Goal: Navigation & Orientation: Find specific page/section

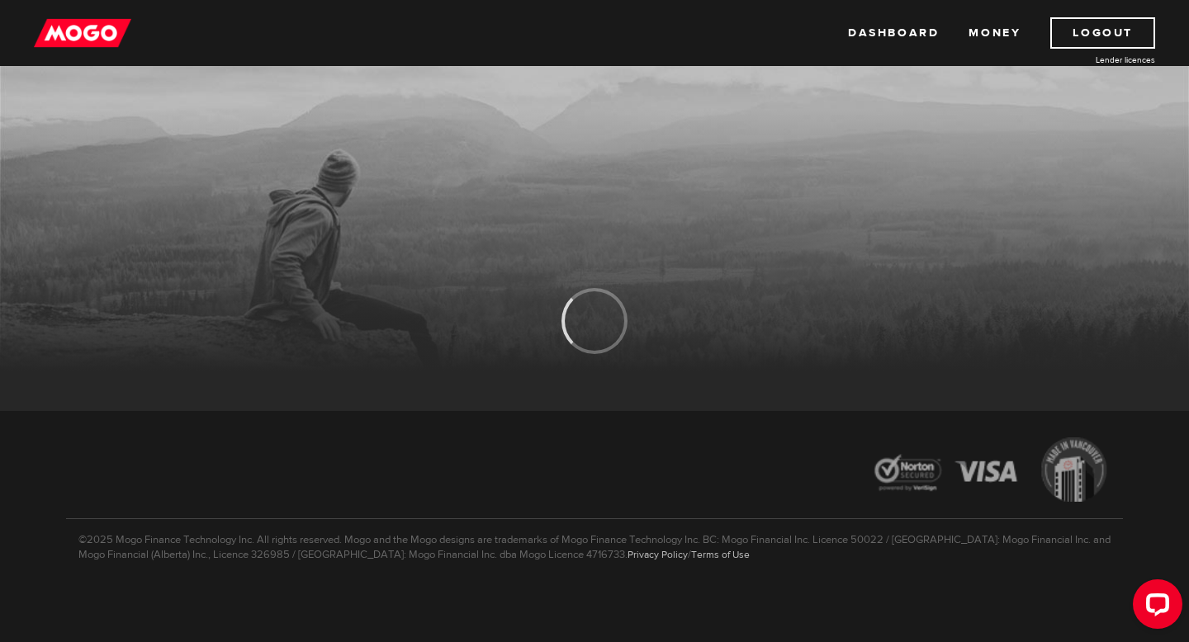
click at [83, 26] on img at bounding box center [82, 32] width 97 height 31
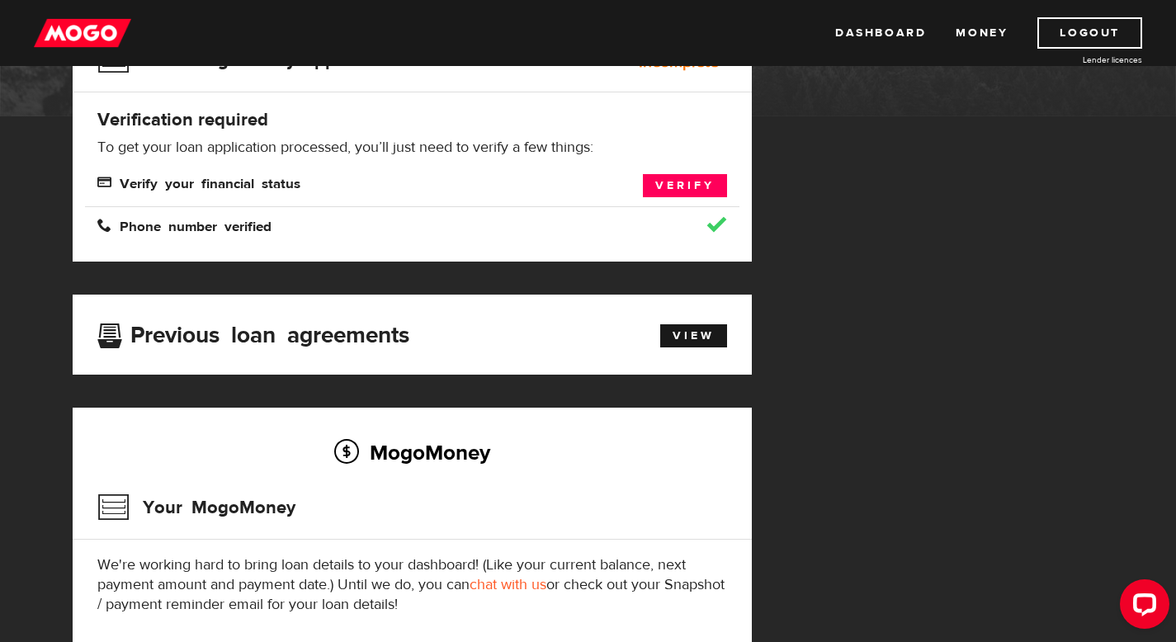
scroll to position [343, 0]
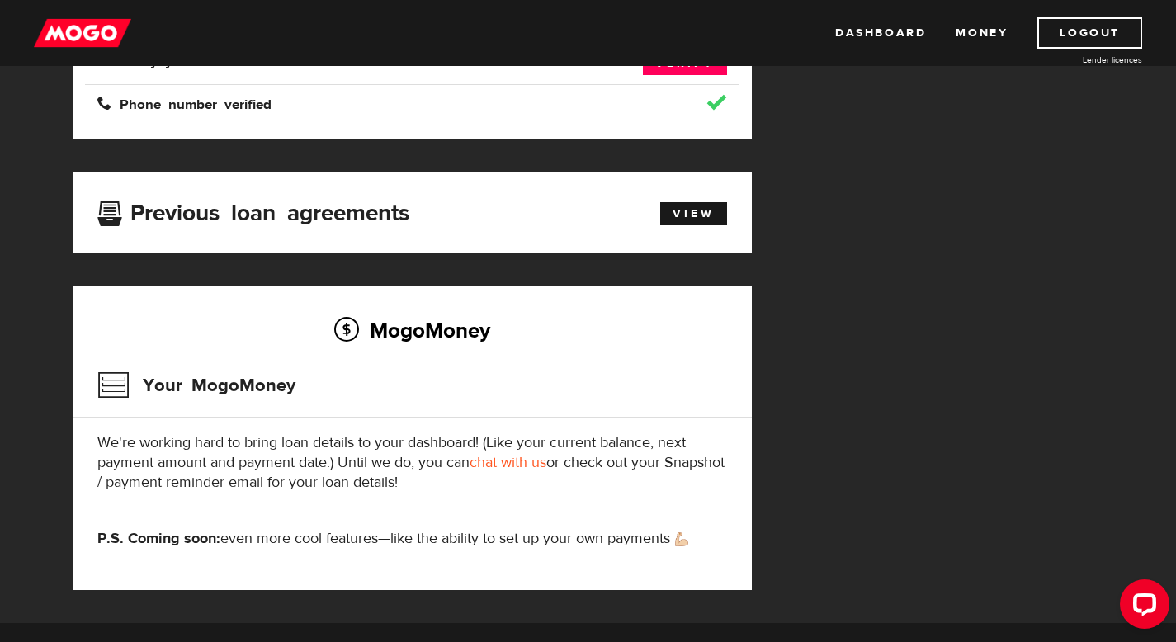
drag, startPoint x: 677, startPoint y: 229, endPoint x: 1006, endPoint y: 222, distance: 329.4
click at [831, 177] on div "MogoMoney Your MogoMoney application Expired Your MogoMoney credit decision has…" at bounding box center [588, 230] width 1057 height 785
click at [885, 23] on link "Dashboard" at bounding box center [880, 32] width 91 height 31
